Goal: Find specific page/section: Find specific page/section

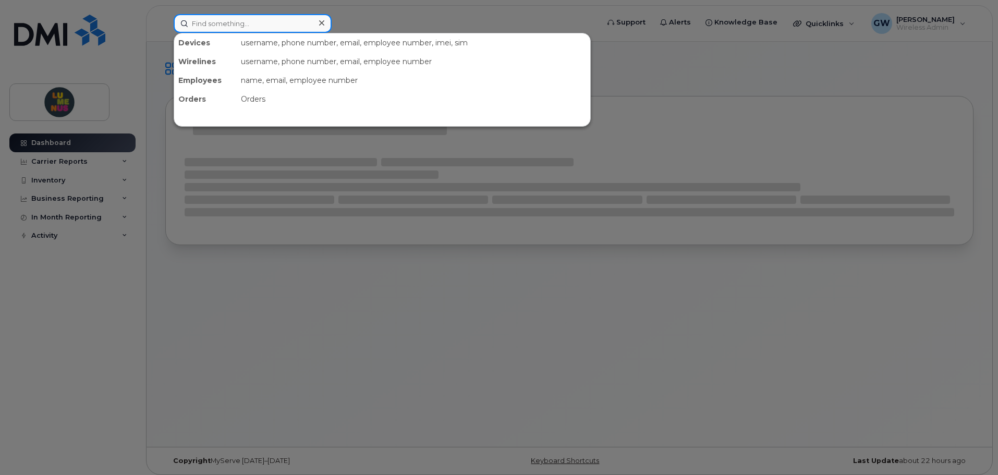
click at [229, 25] on input at bounding box center [253, 23] width 158 height 19
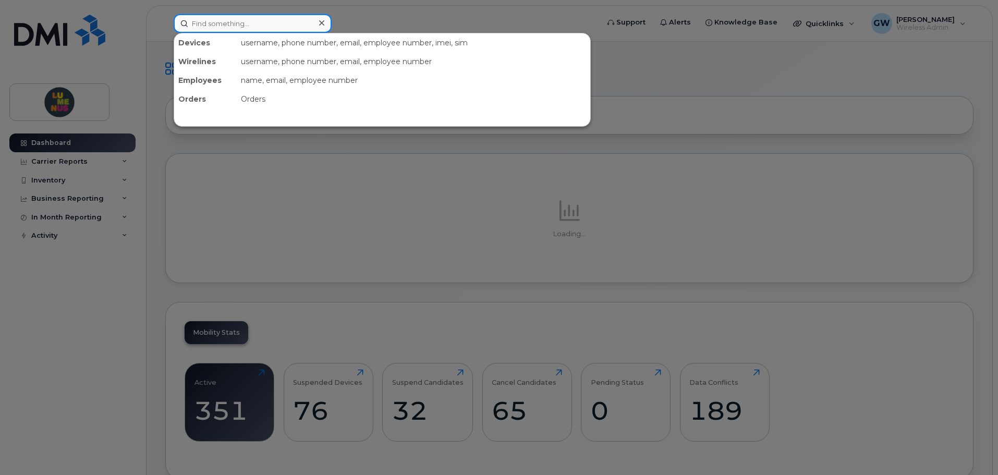
type input "l"
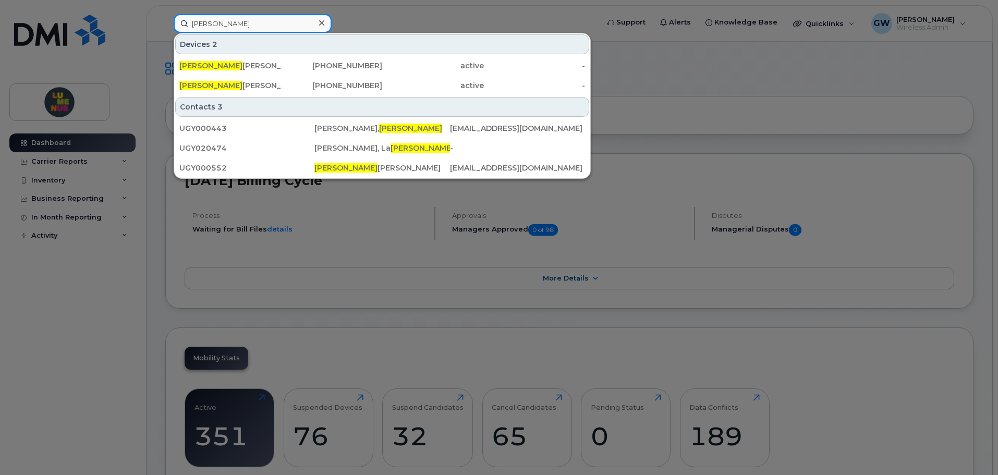
type input "[PERSON_NAME]"
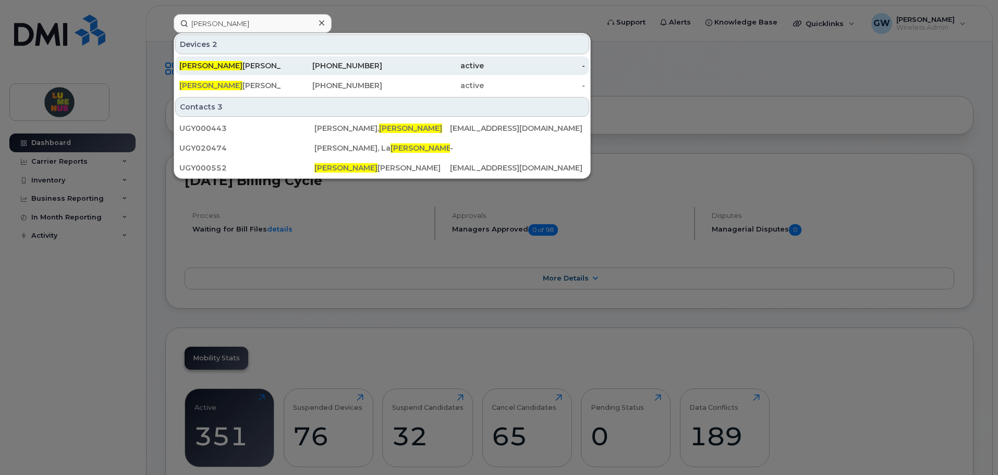
click at [379, 64] on div "[PHONE_NUMBER]" at bounding box center [332, 65] width 102 height 10
click at [379, 66] on div "[PHONE_NUMBER]" at bounding box center [332, 65] width 102 height 10
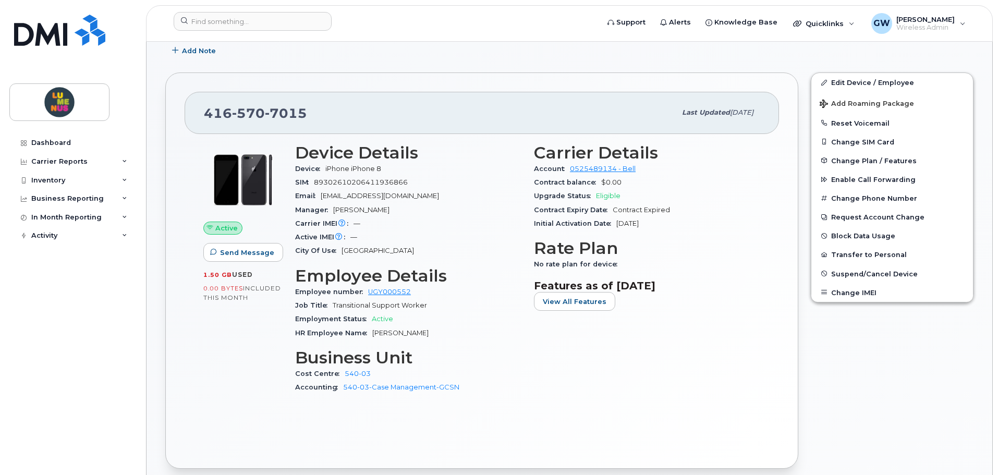
scroll to position [209, 0]
